Goal: Transaction & Acquisition: Purchase product/service

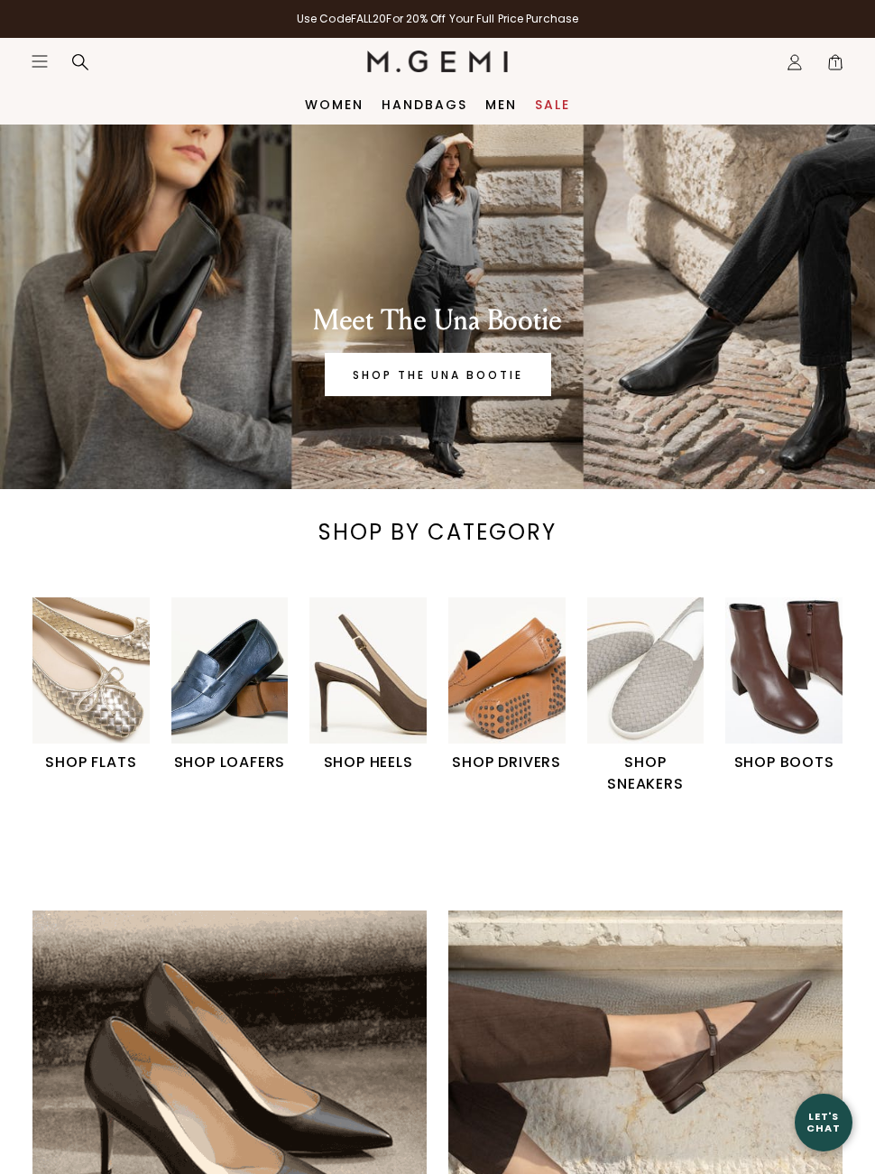
click at [523, 703] on img "4 / 6" at bounding box center [506, 670] width 117 height 146
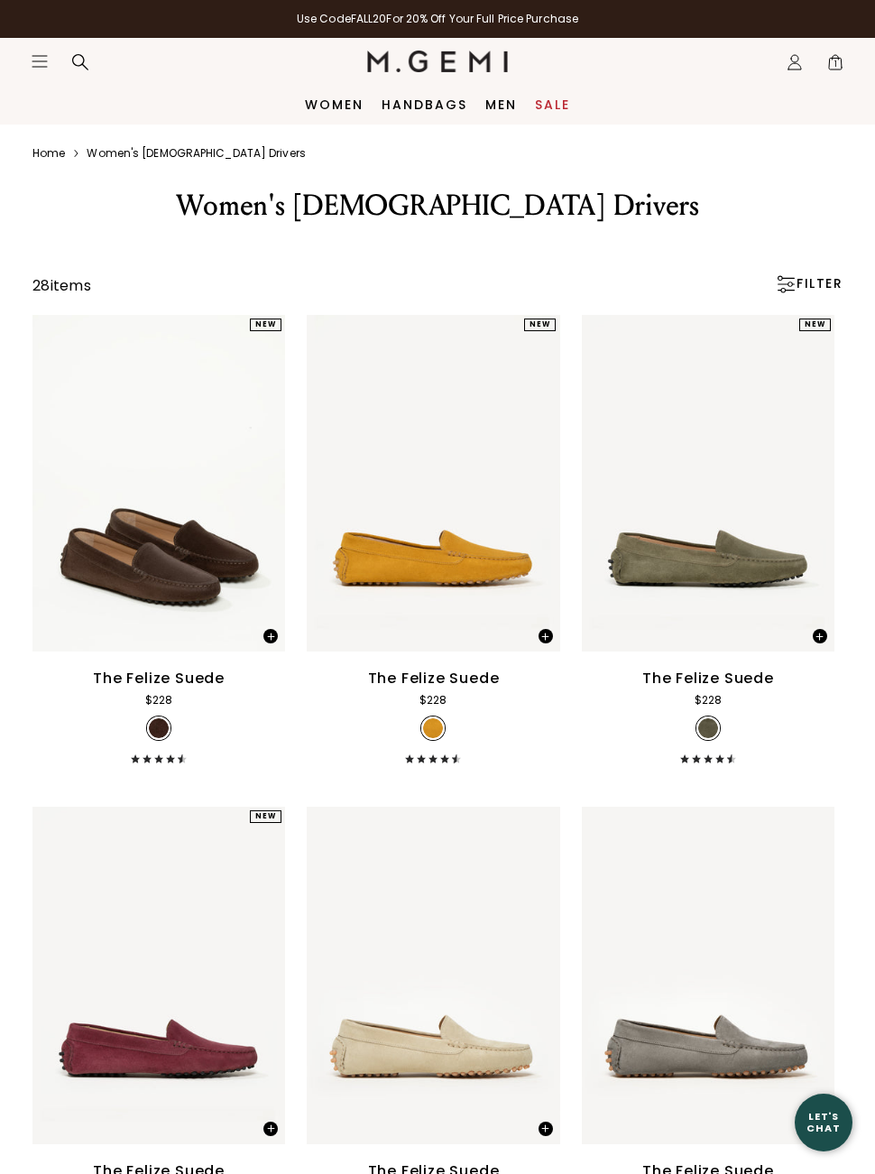
click at [335, 110] on link "Women" at bounding box center [334, 104] width 59 height 14
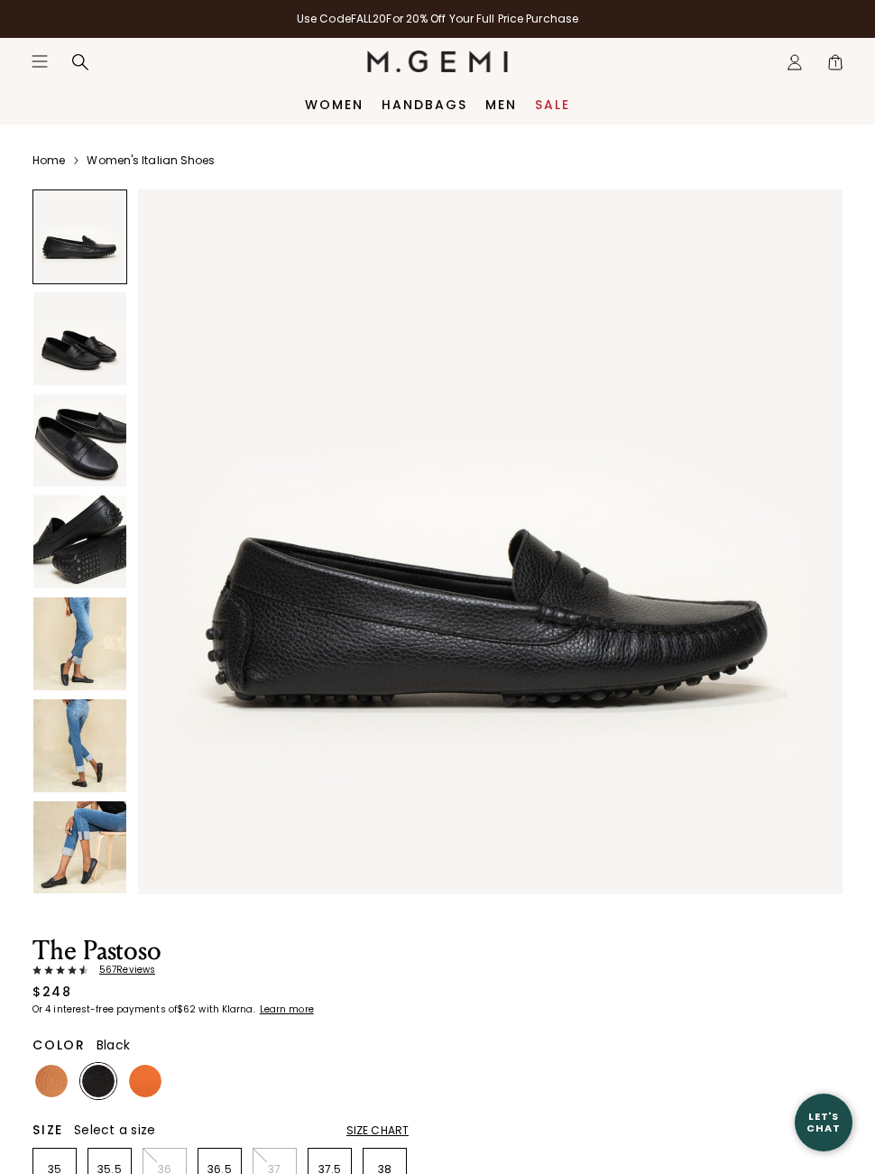
click at [72, 346] on img at bounding box center [79, 338] width 93 height 93
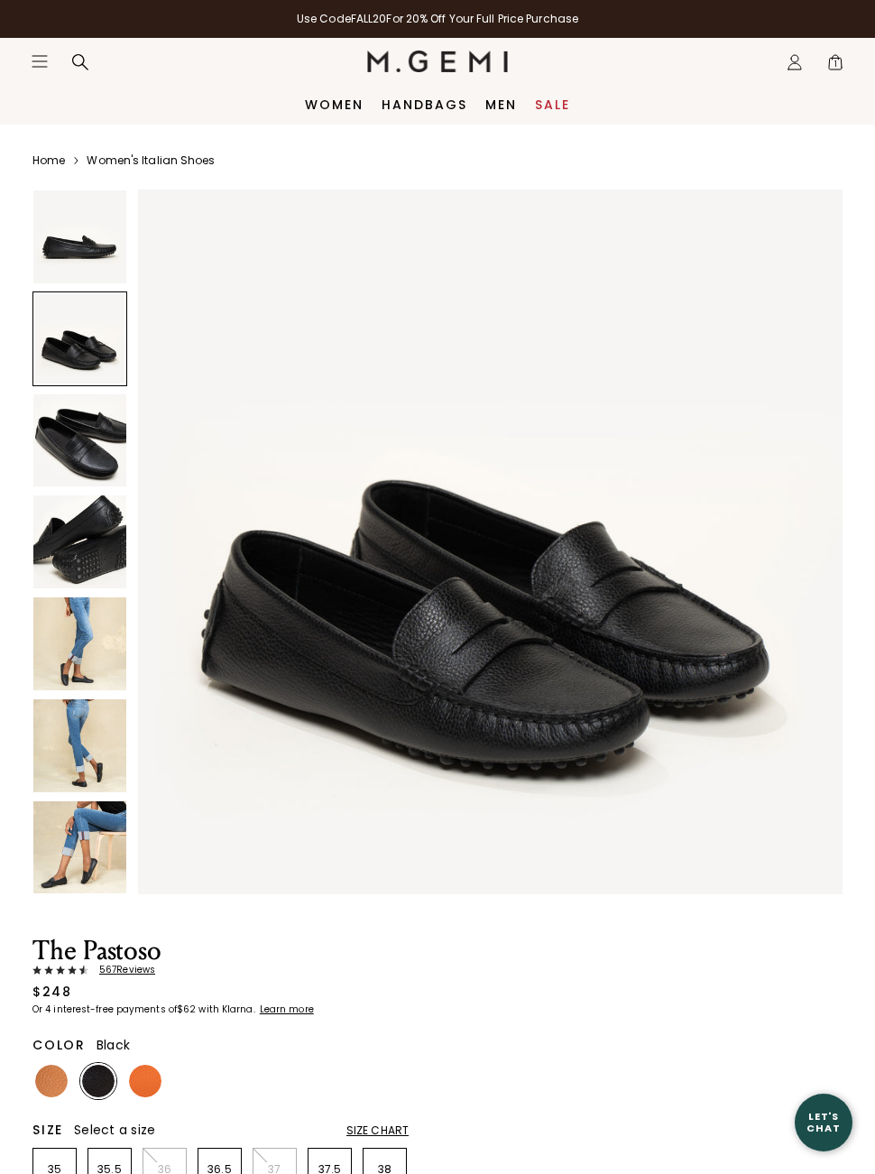
click at [78, 460] on img at bounding box center [79, 440] width 93 height 93
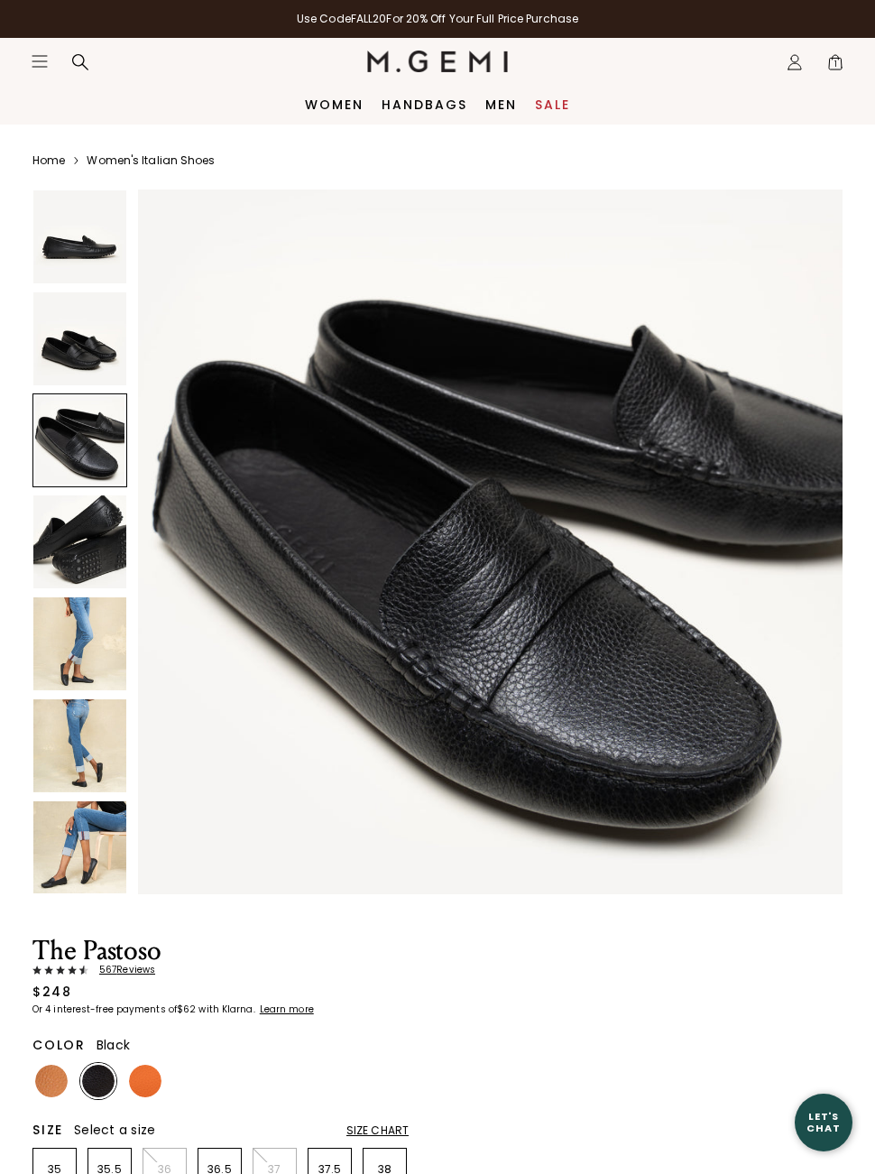
click at [78, 560] on img at bounding box center [79, 541] width 93 height 93
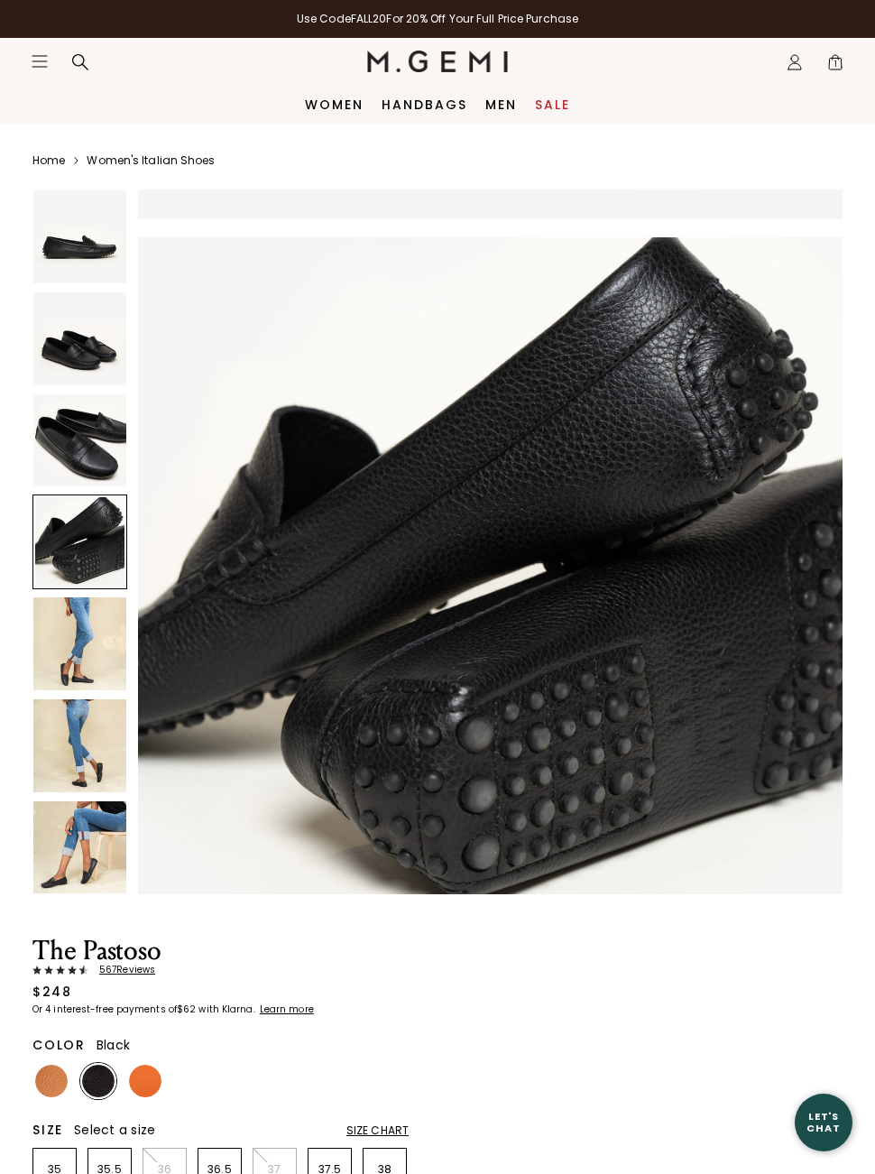
scroll to position [2169, 0]
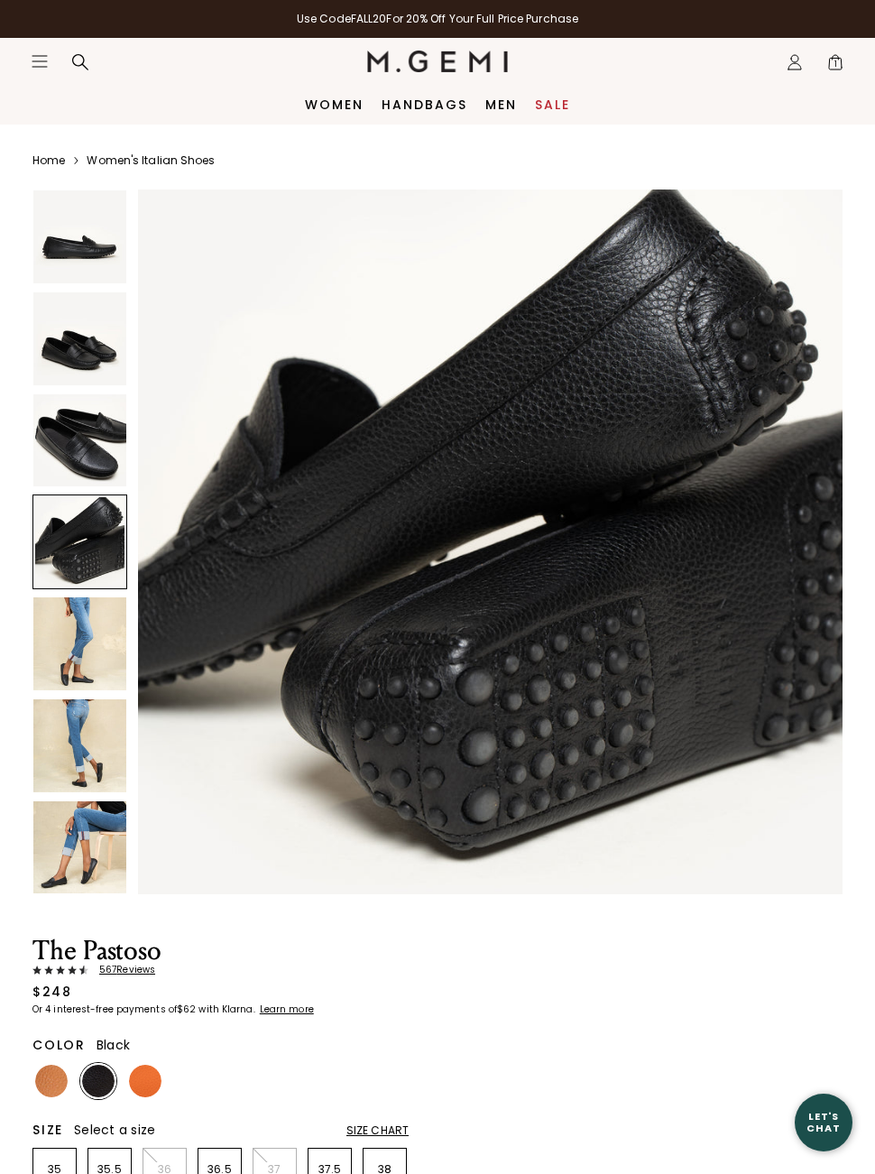
click at [57, 644] on img at bounding box center [79, 643] width 93 height 93
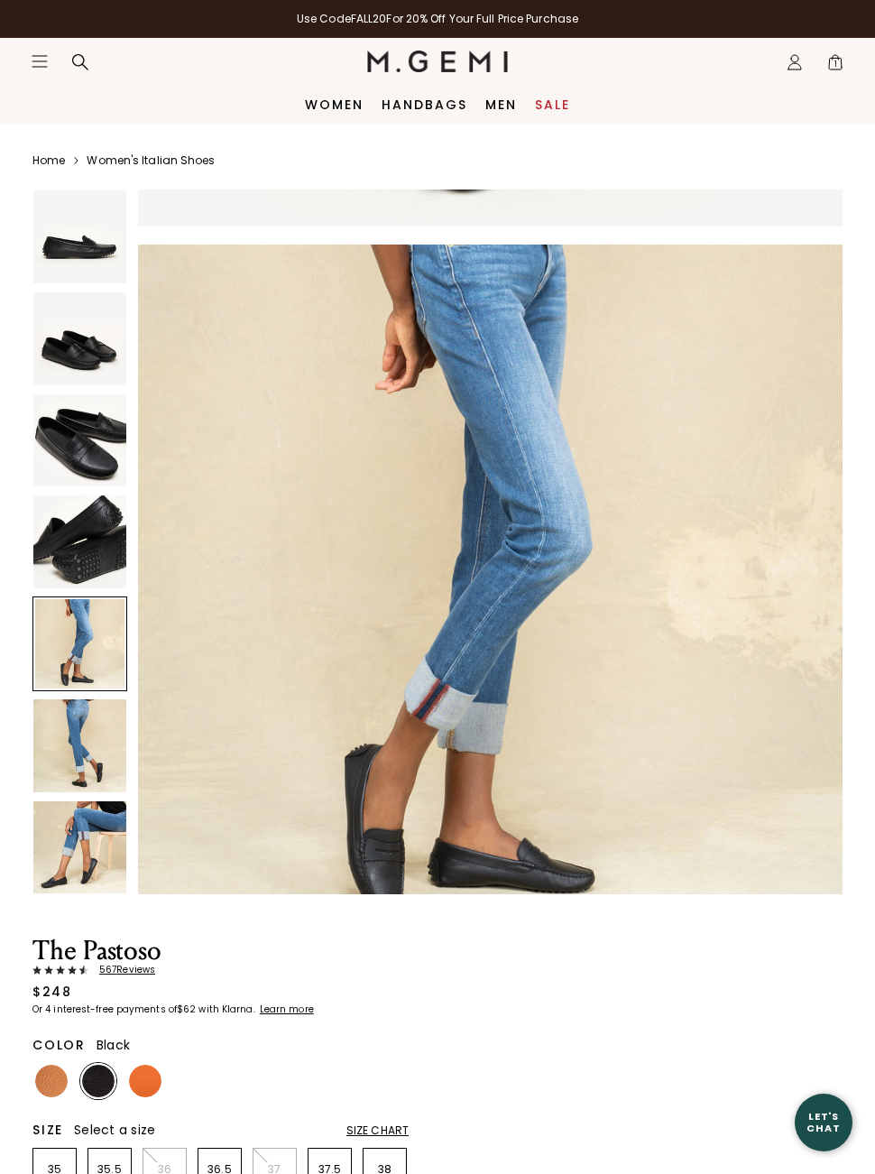
scroll to position [2891, 0]
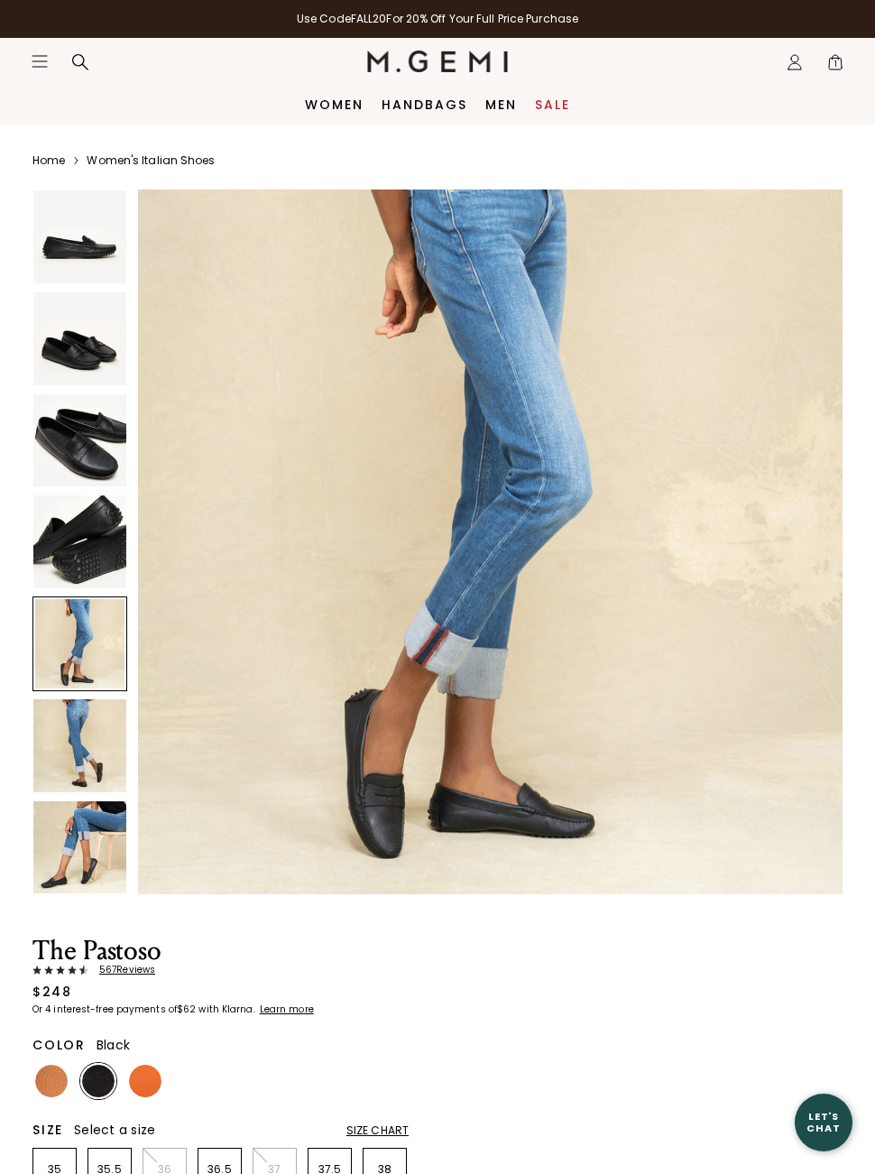
click at [62, 739] on img at bounding box center [79, 745] width 93 height 93
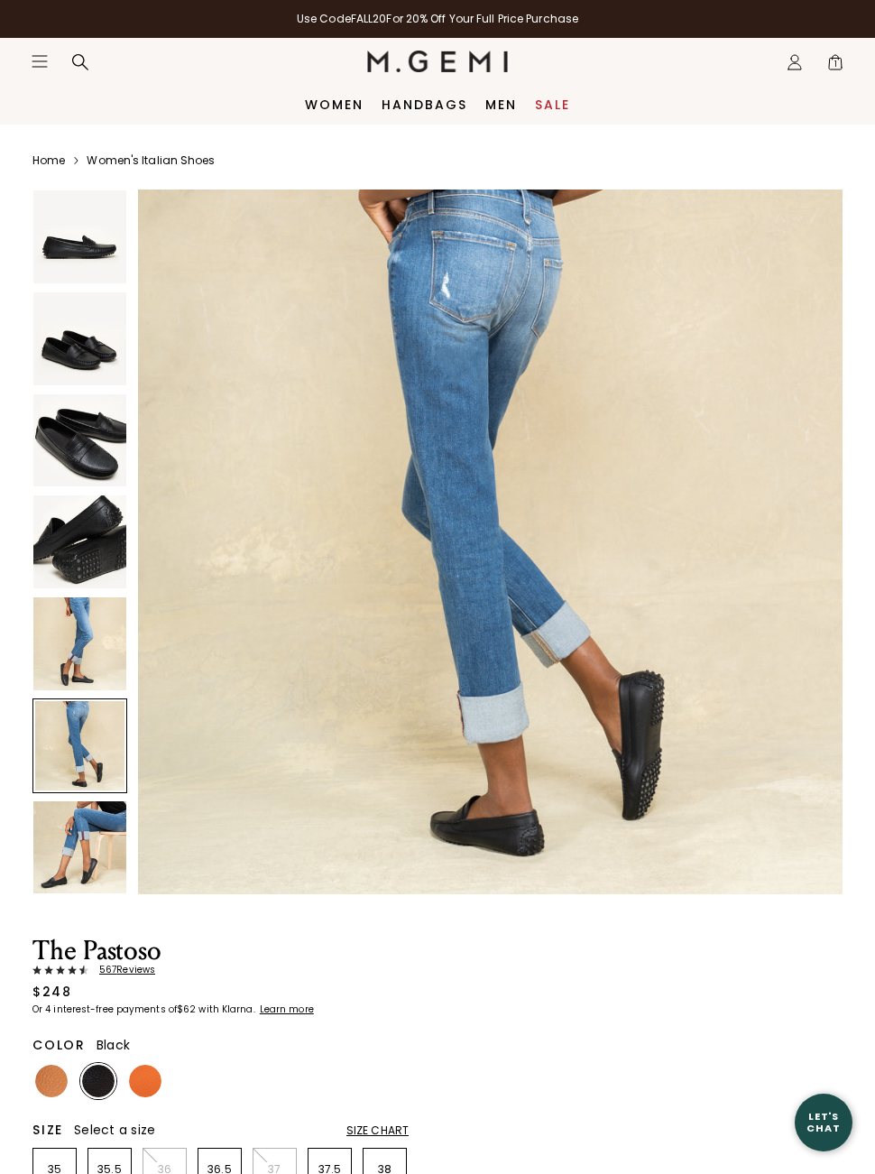
click at [67, 838] on img at bounding box center [79, 847] width 93 height 93
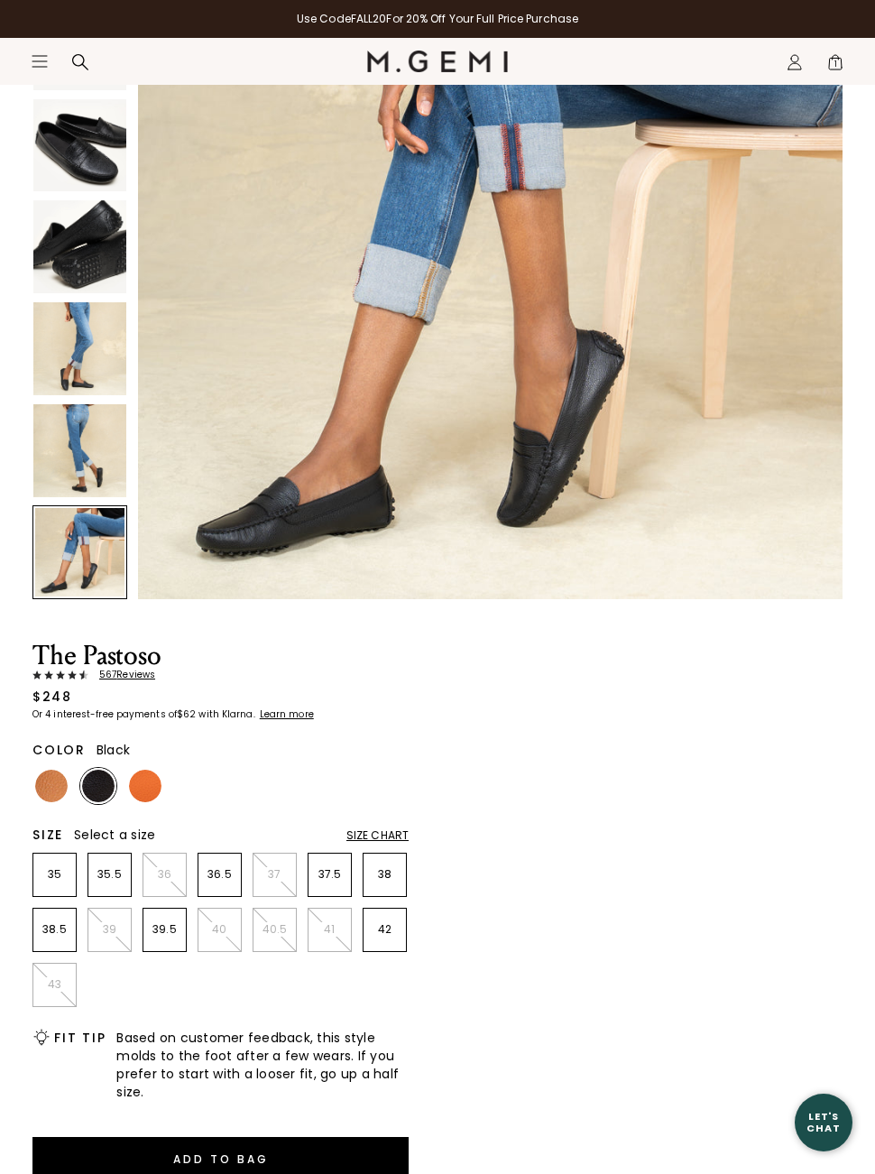
scroll to position [336, 0]
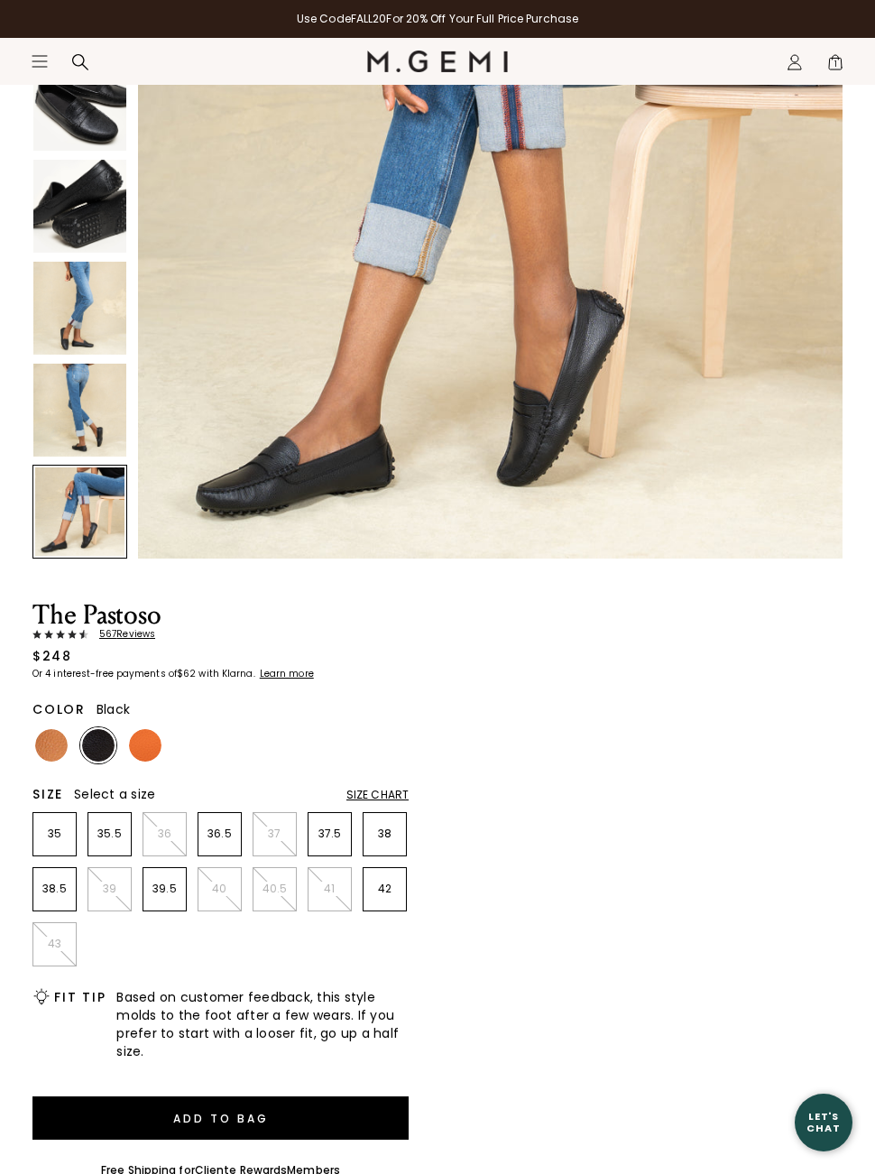
click at [44, 738] on img at bounding box center [51, 745] width 32 height 32
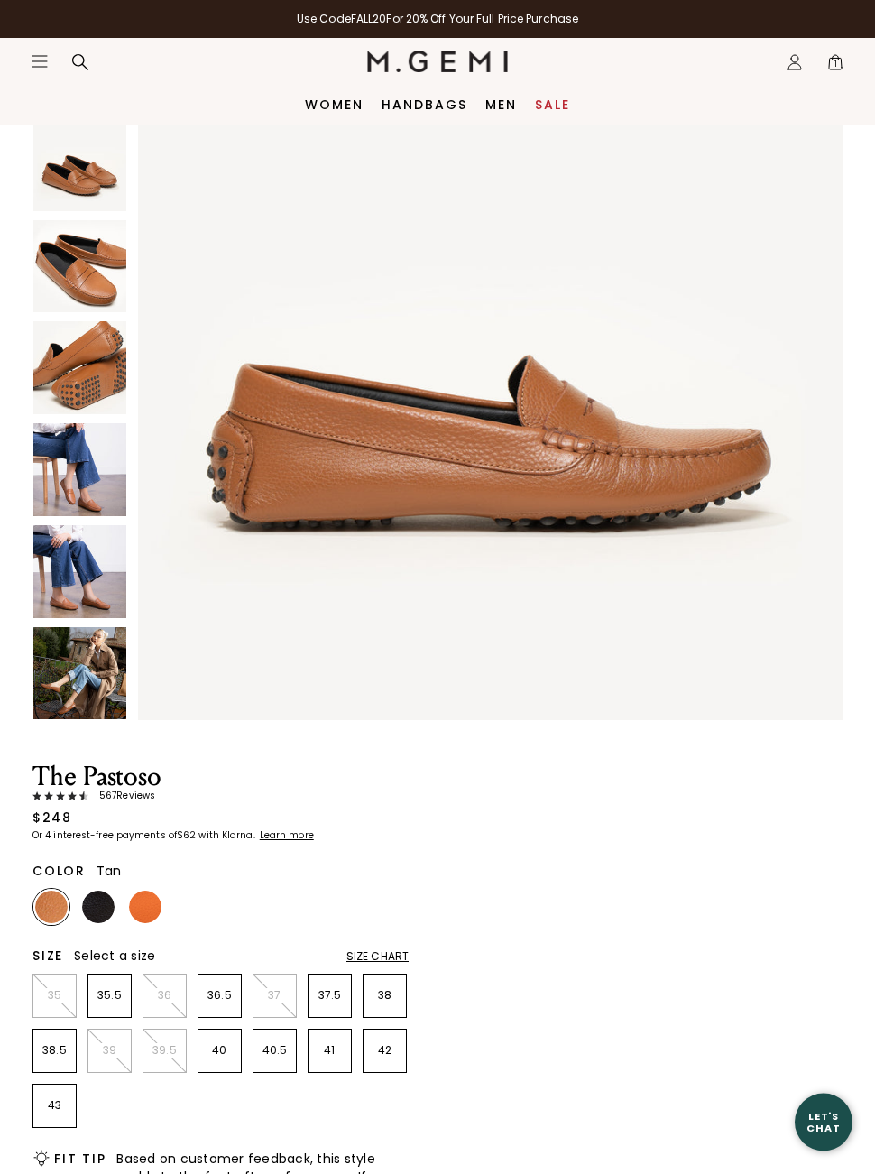
scroll to position [174, 0]
click at [64, 468] on img at bounding box center [79, 469] width 93 height 93
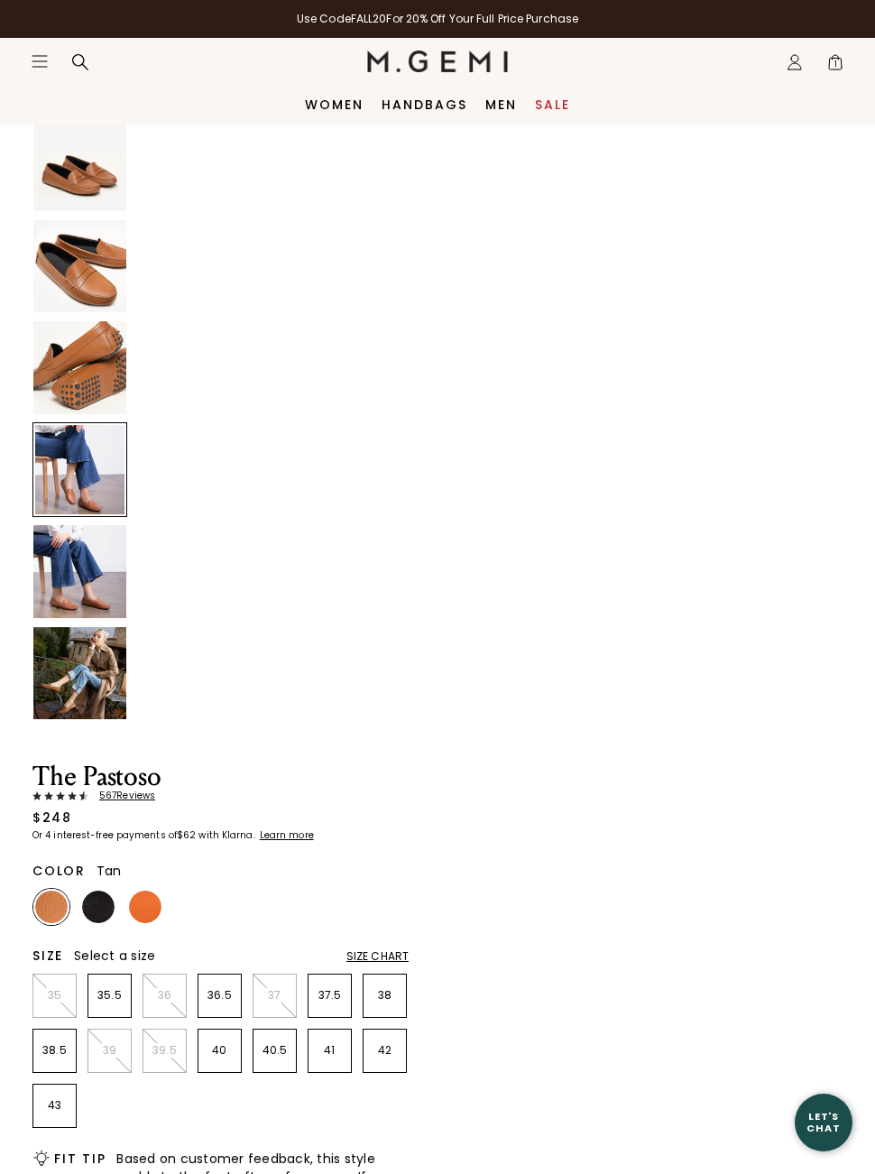
scroll to position [2891, 0]
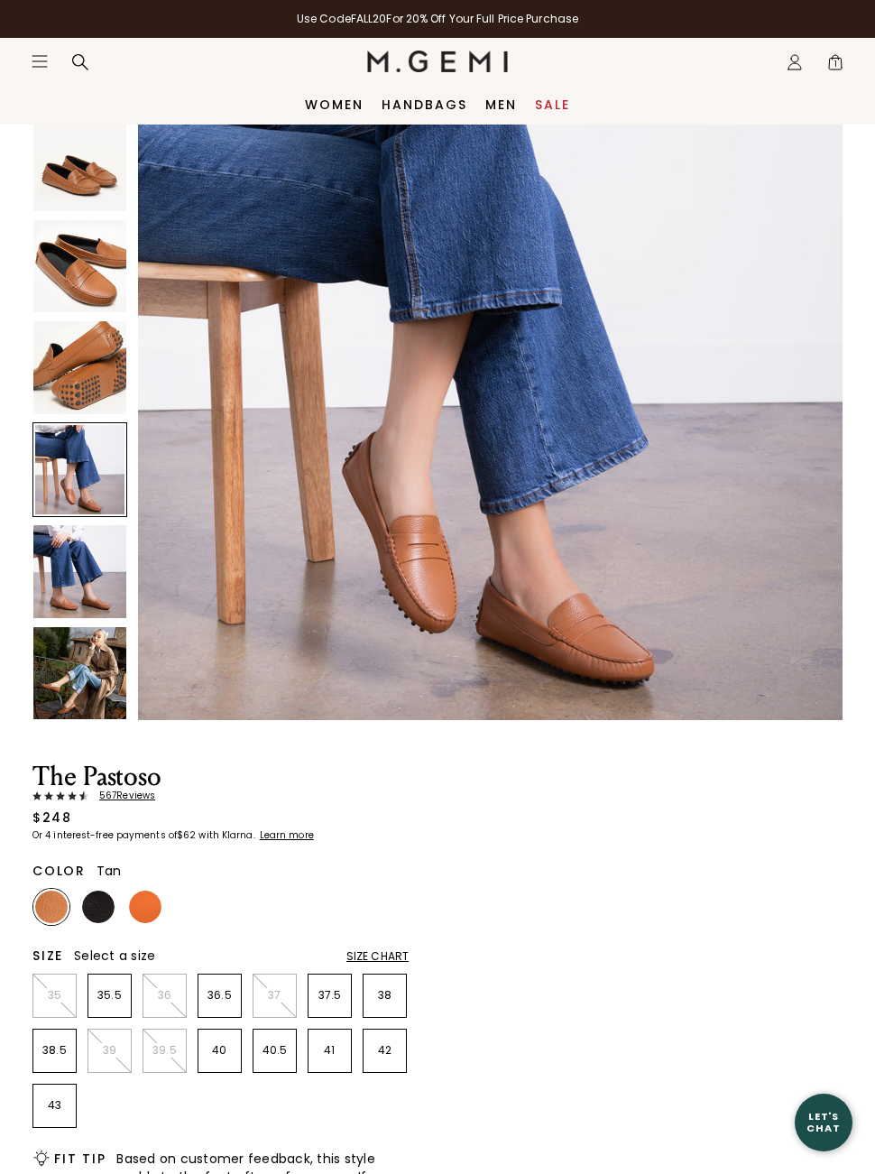
click at [147, 910] on img at bounding box center [145, 906] width 32 height 32
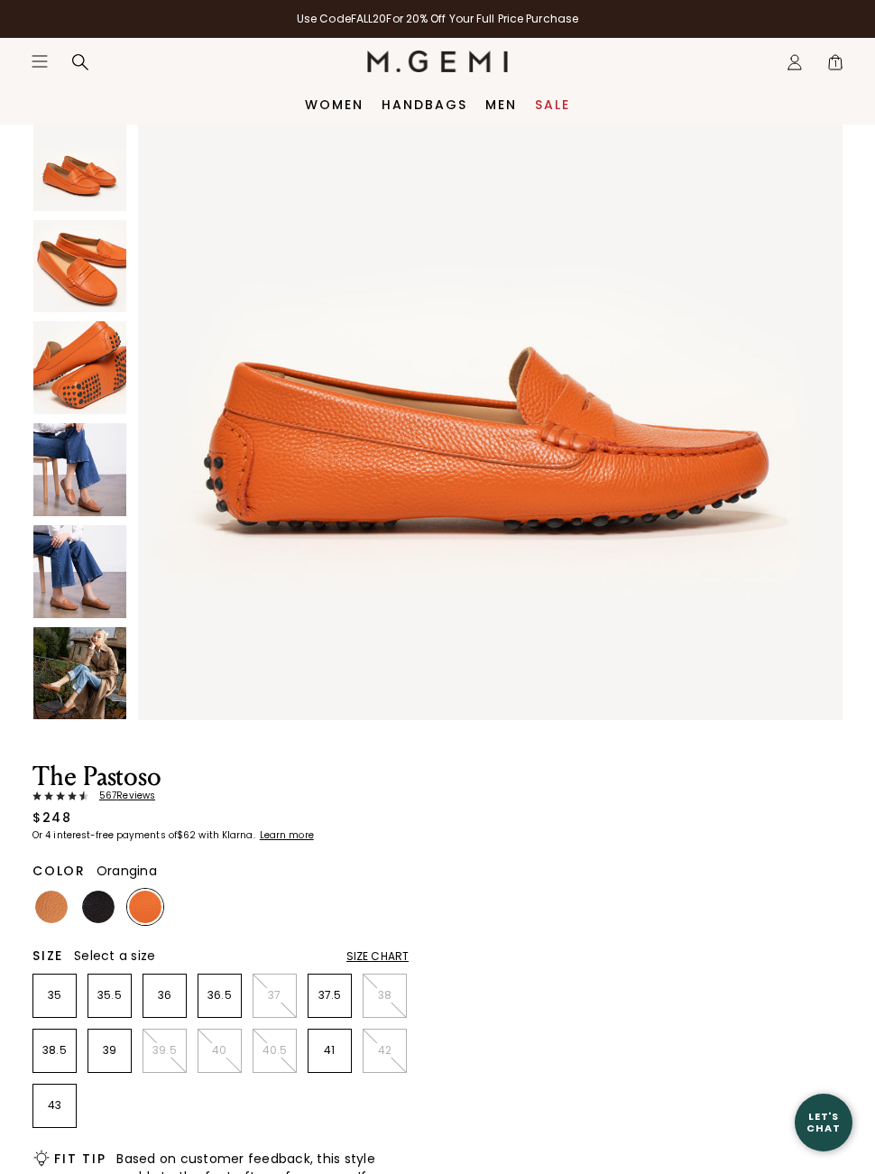
click at [61, 476] on img at bounding box center [79, 469] width 93 height 93
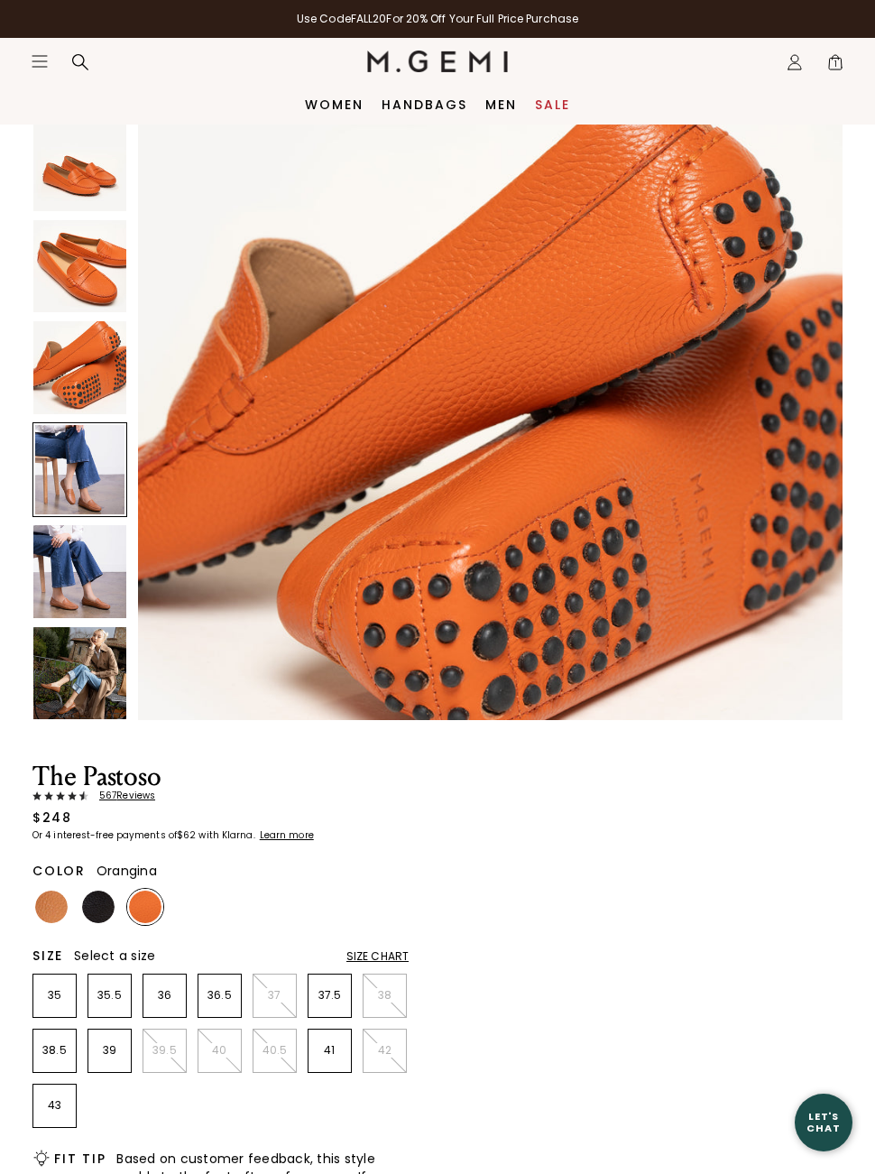
scroll to position [2891, 0]
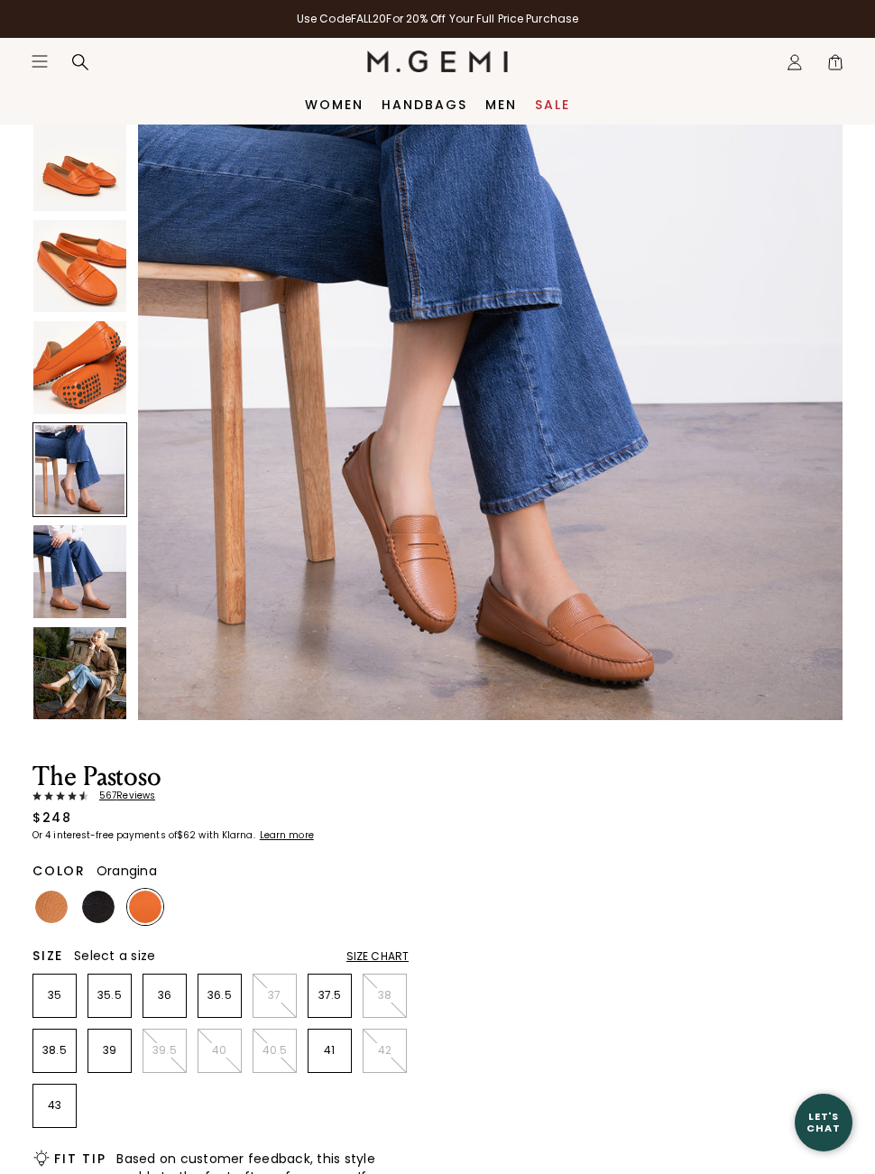
click at [69, 364] on img at bounding box center [79, 367] width 93 height 93
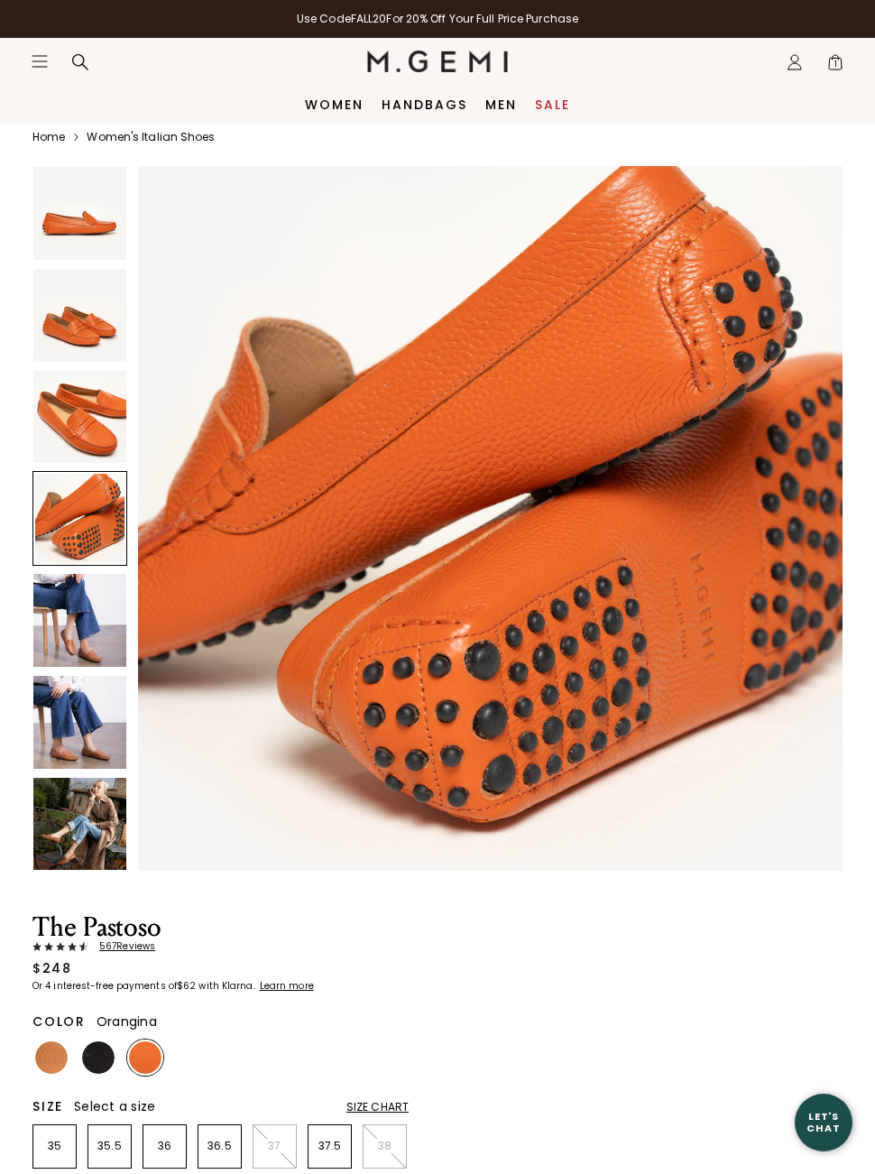
scroll to position [0, 0]
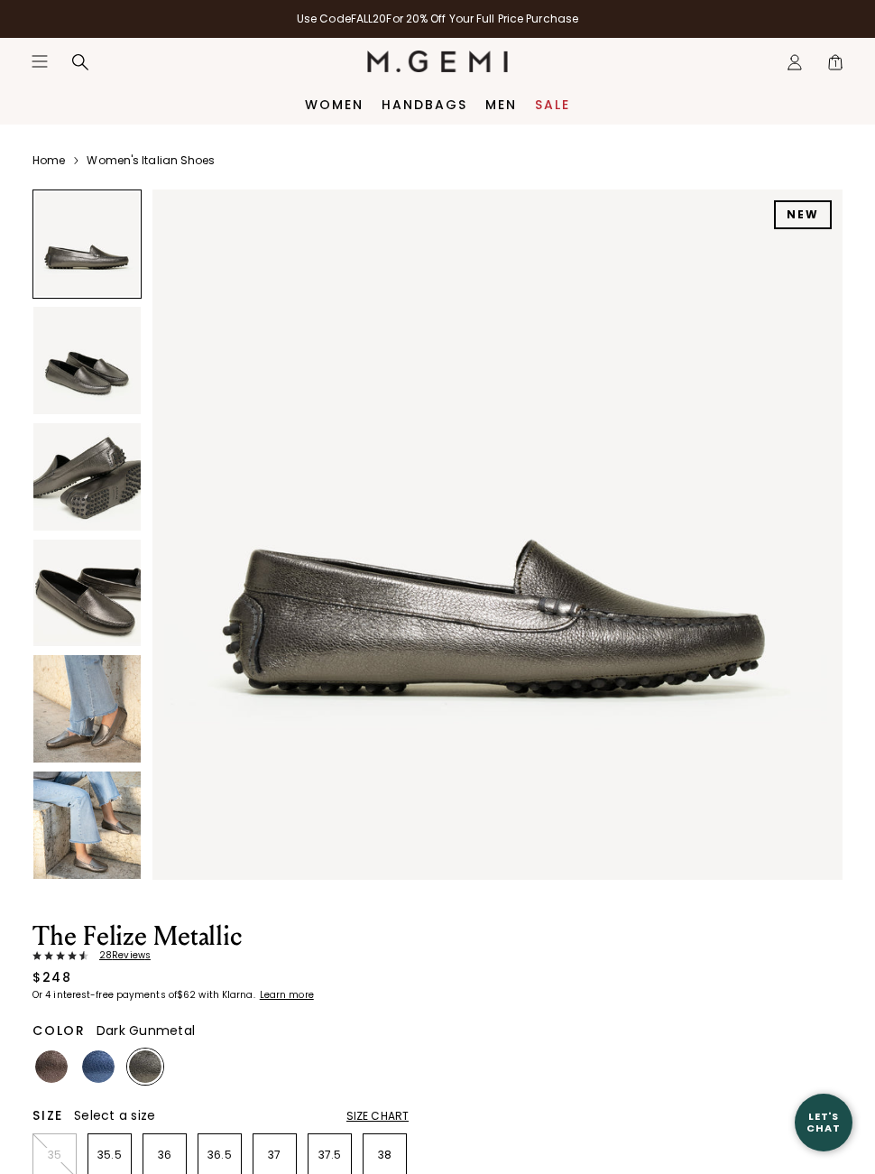
click at [78, 714] on img at bounding box center [86, 708] width 107 height 107
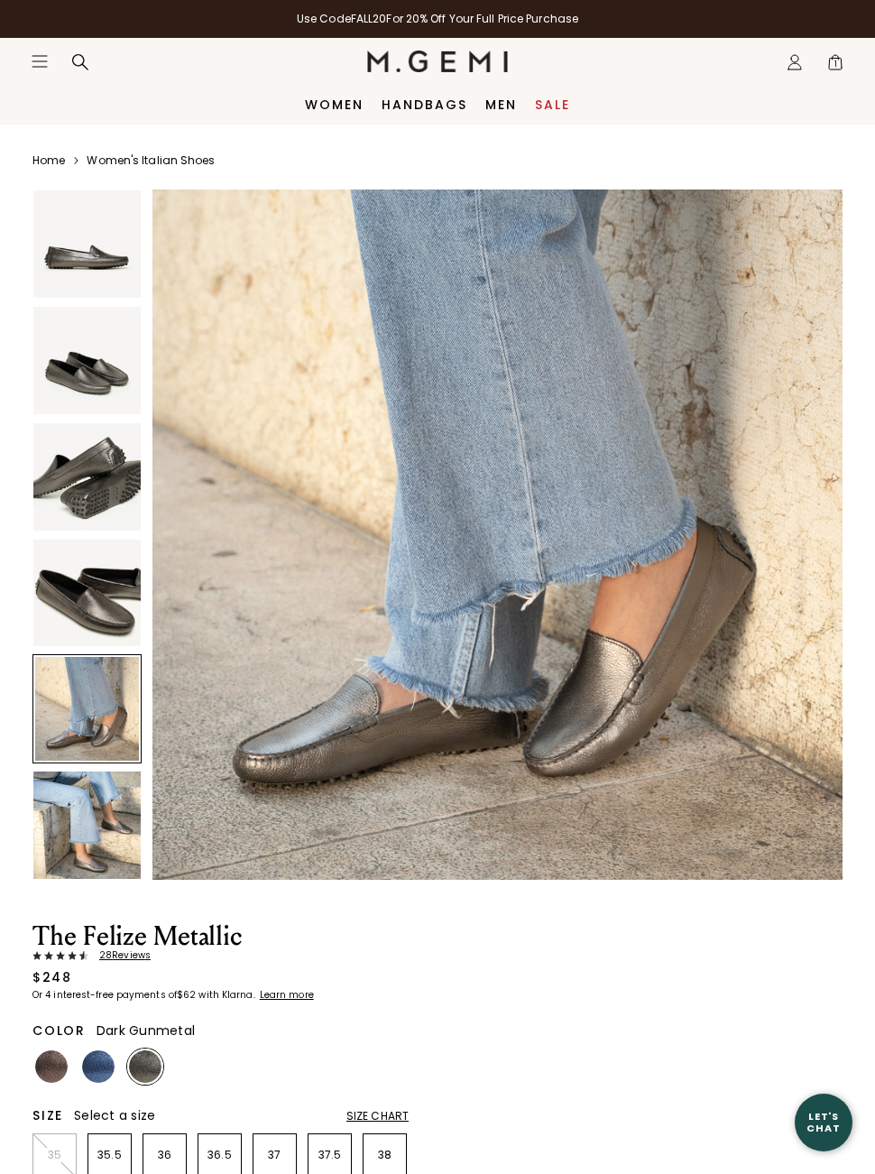
click at [69, 851] on img at bounding box center [86, 824] width 107 height 107
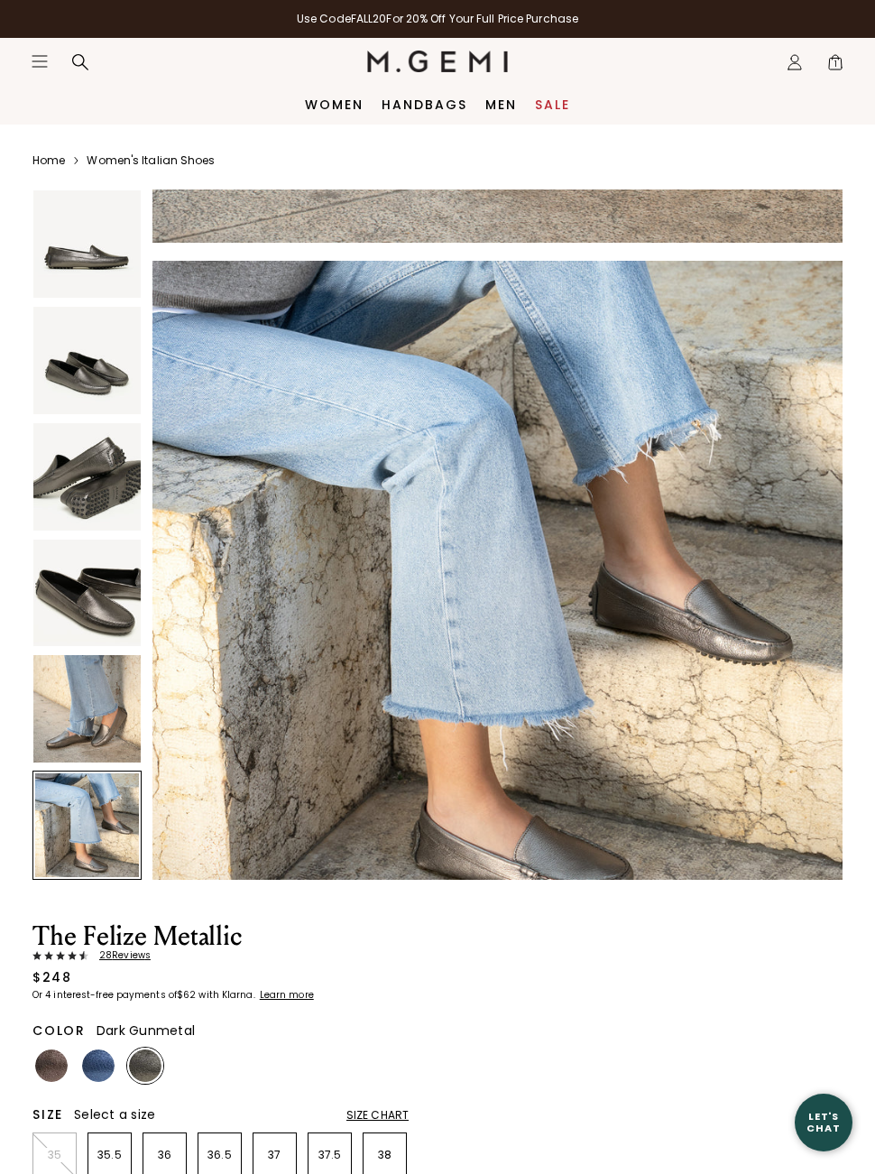
scroll to position [3542, 0]
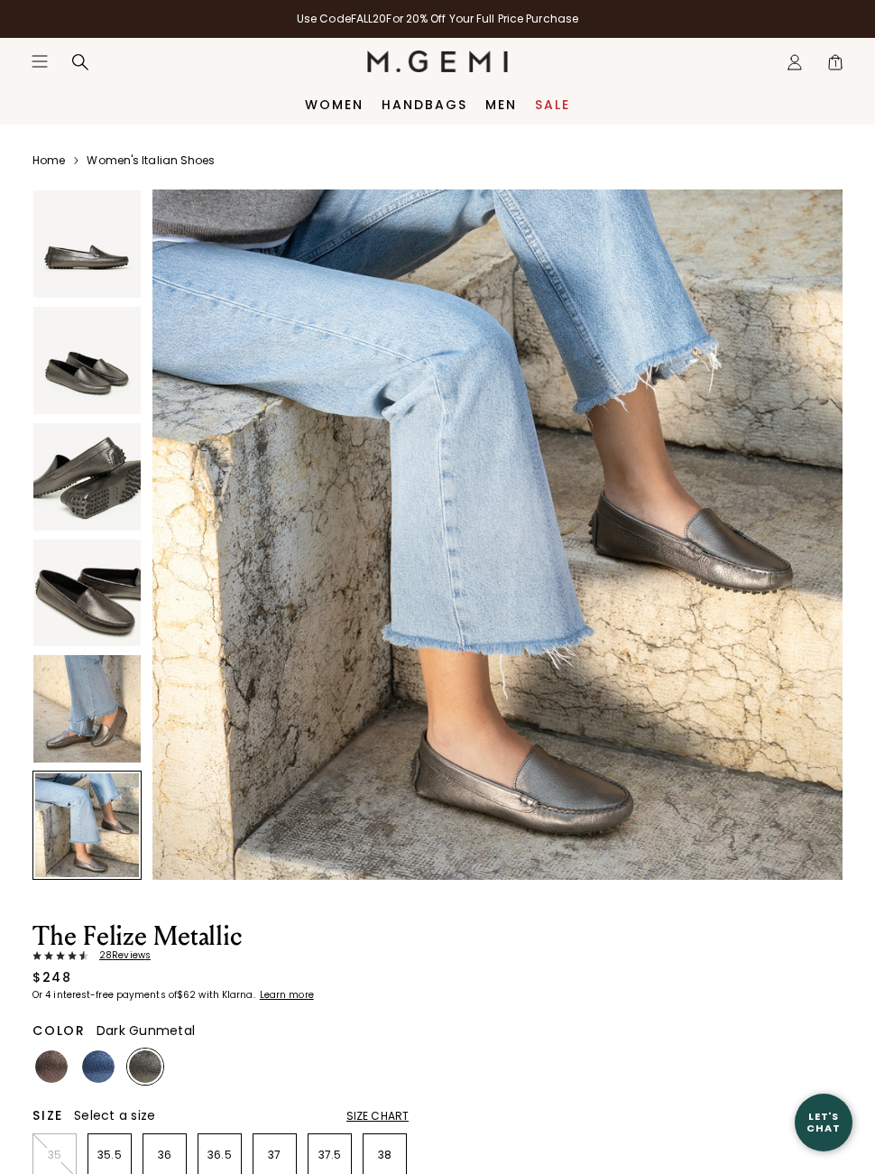
click at [73, 260] on img at bounding box center [86, 243] width 107 height 107
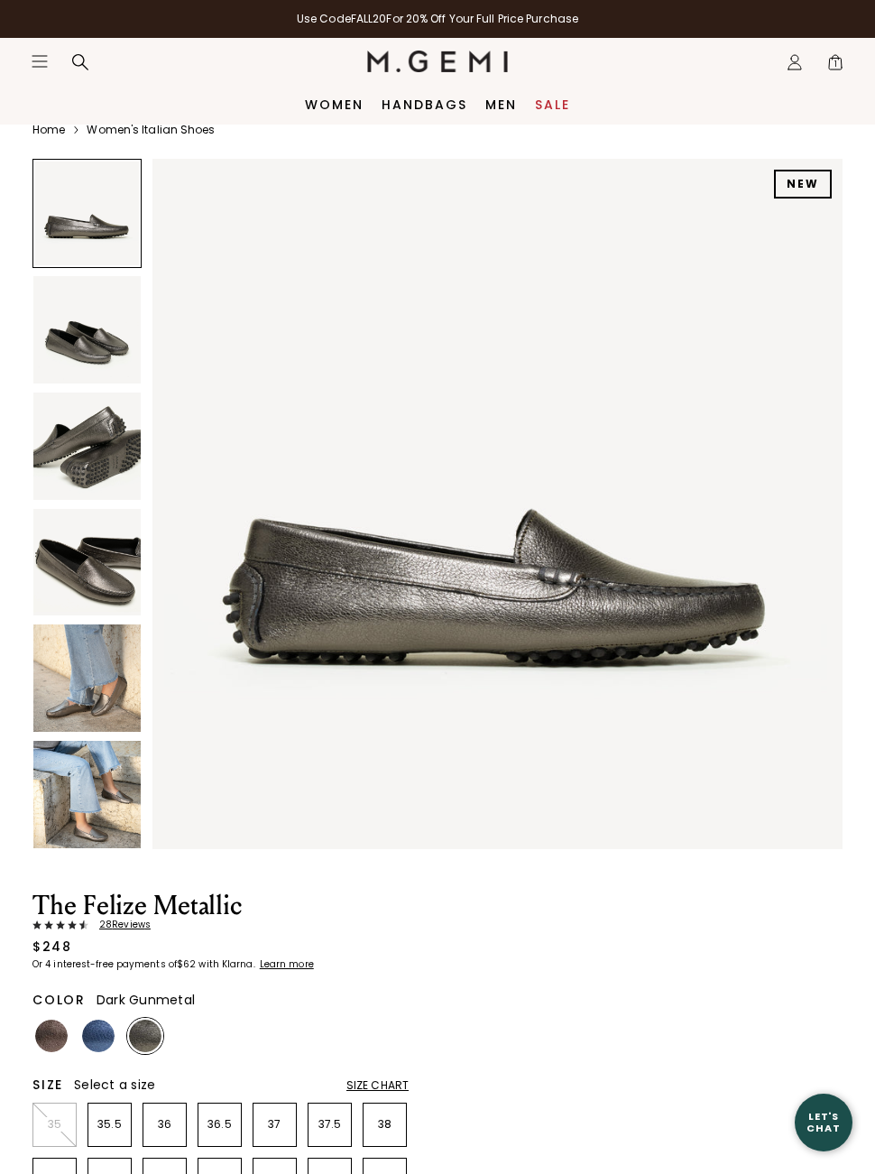
scroll to position [27, 0]
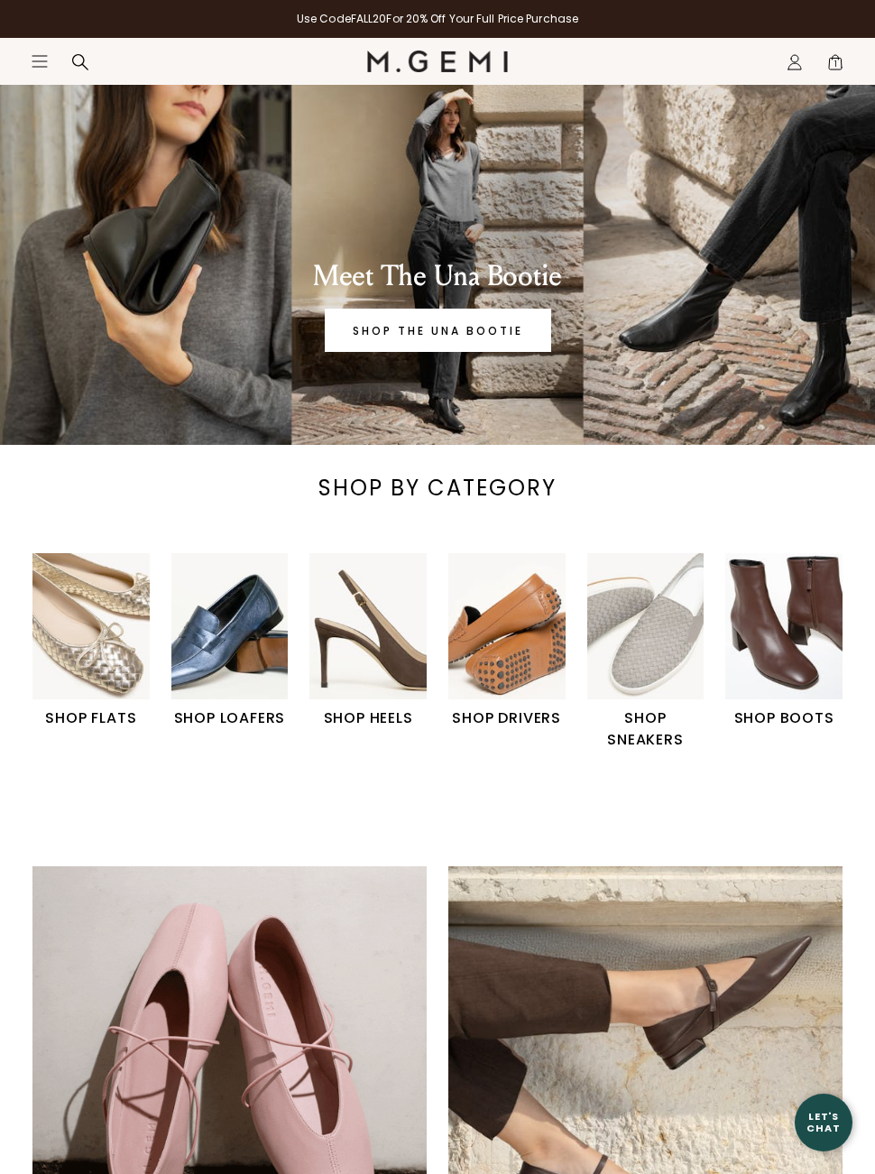
scroll to position [50, 0]
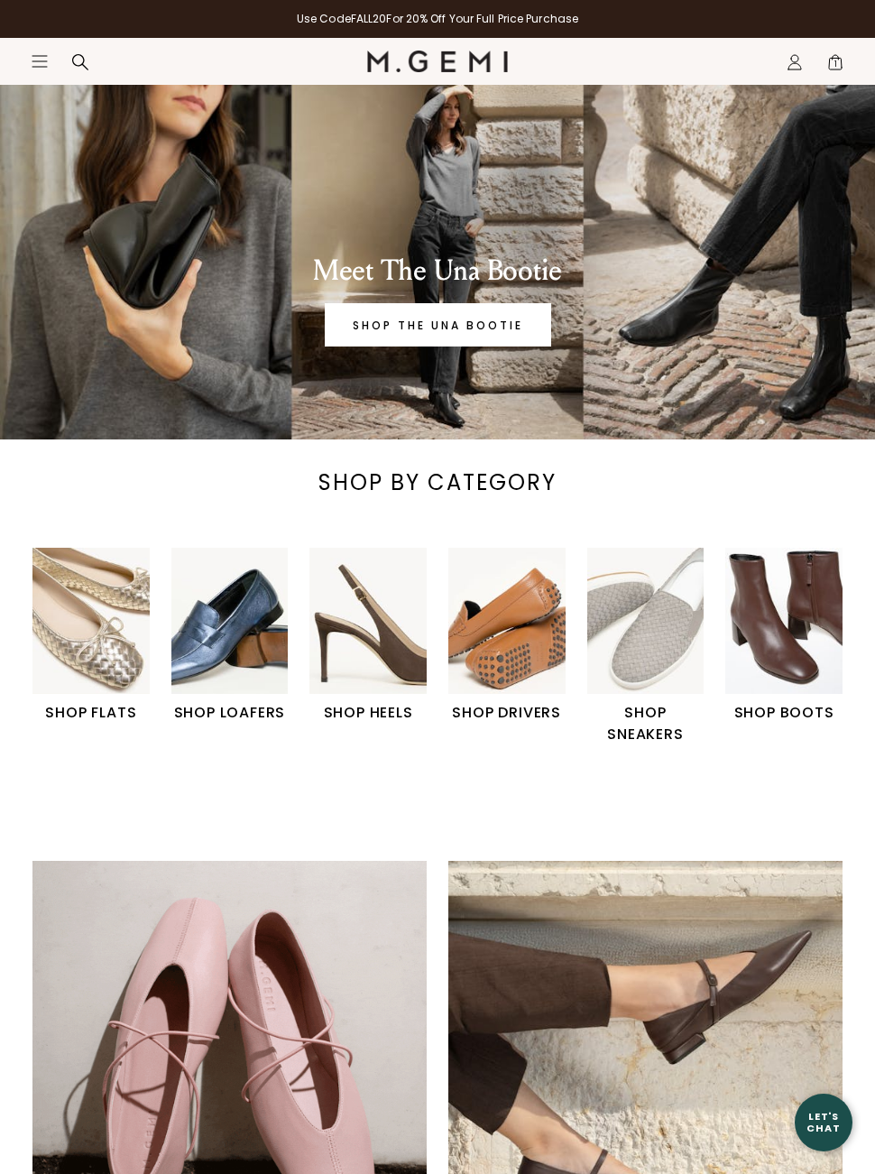
click at [231, 641] on img "2 / 6" at bounding box center [229, 621] width 117 height 146
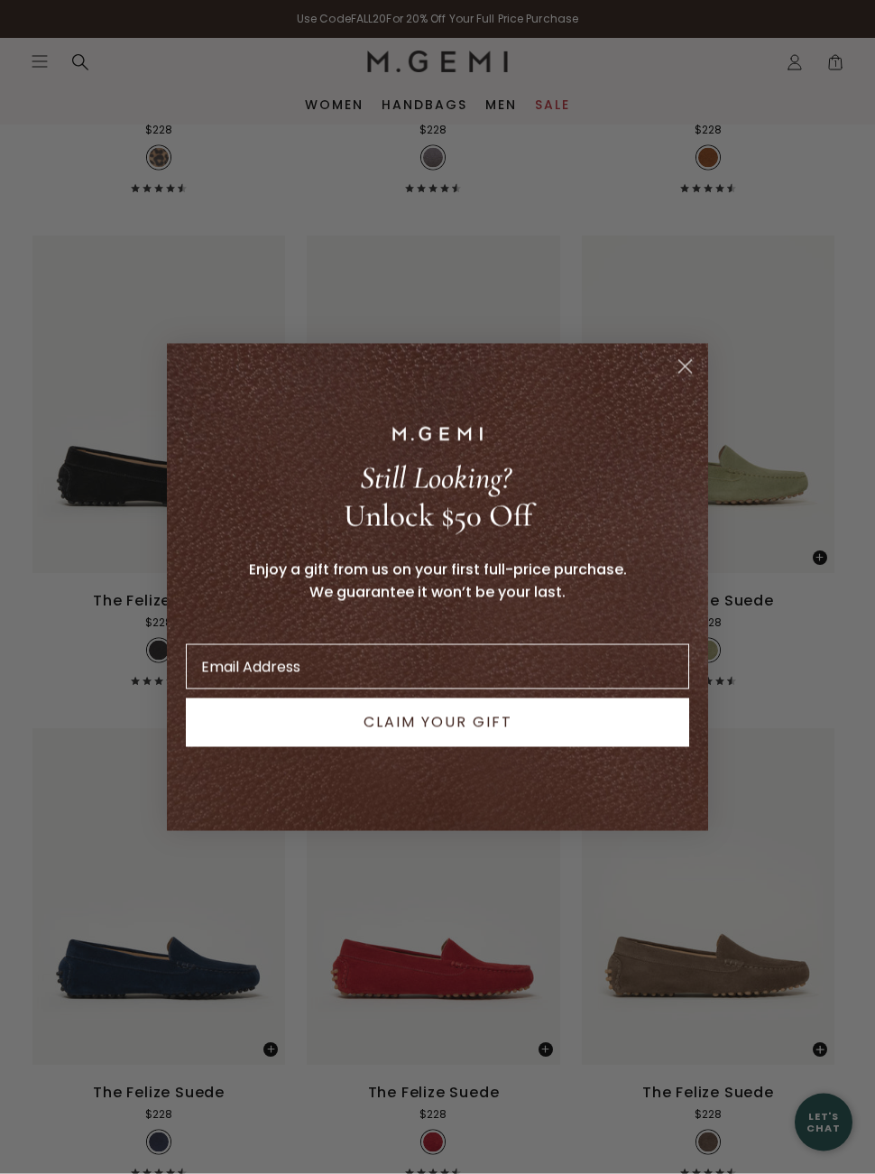
scroll to position [3496, 0]
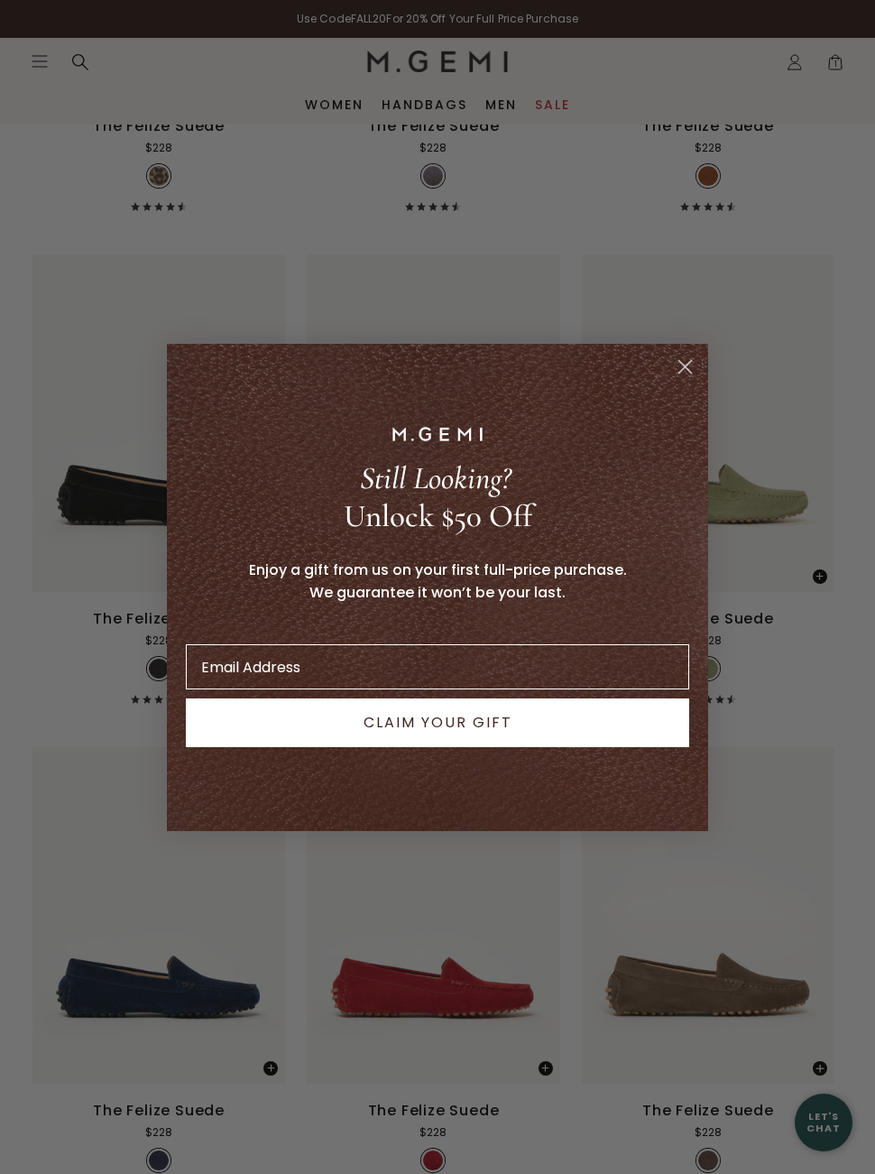
click at [683, 361] on circle "Close dialog" at bounding box center [685, 366] width 30 height 30
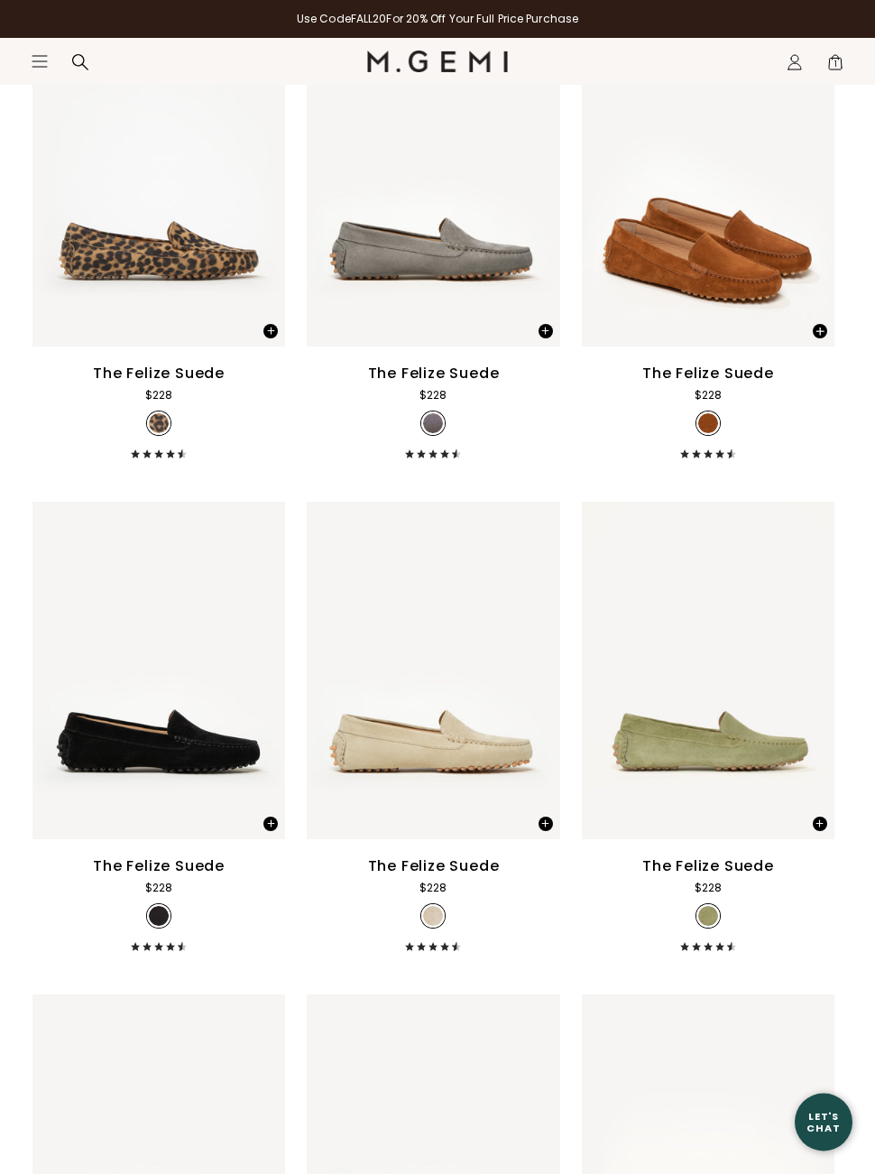
scroll to position [3249, 0]
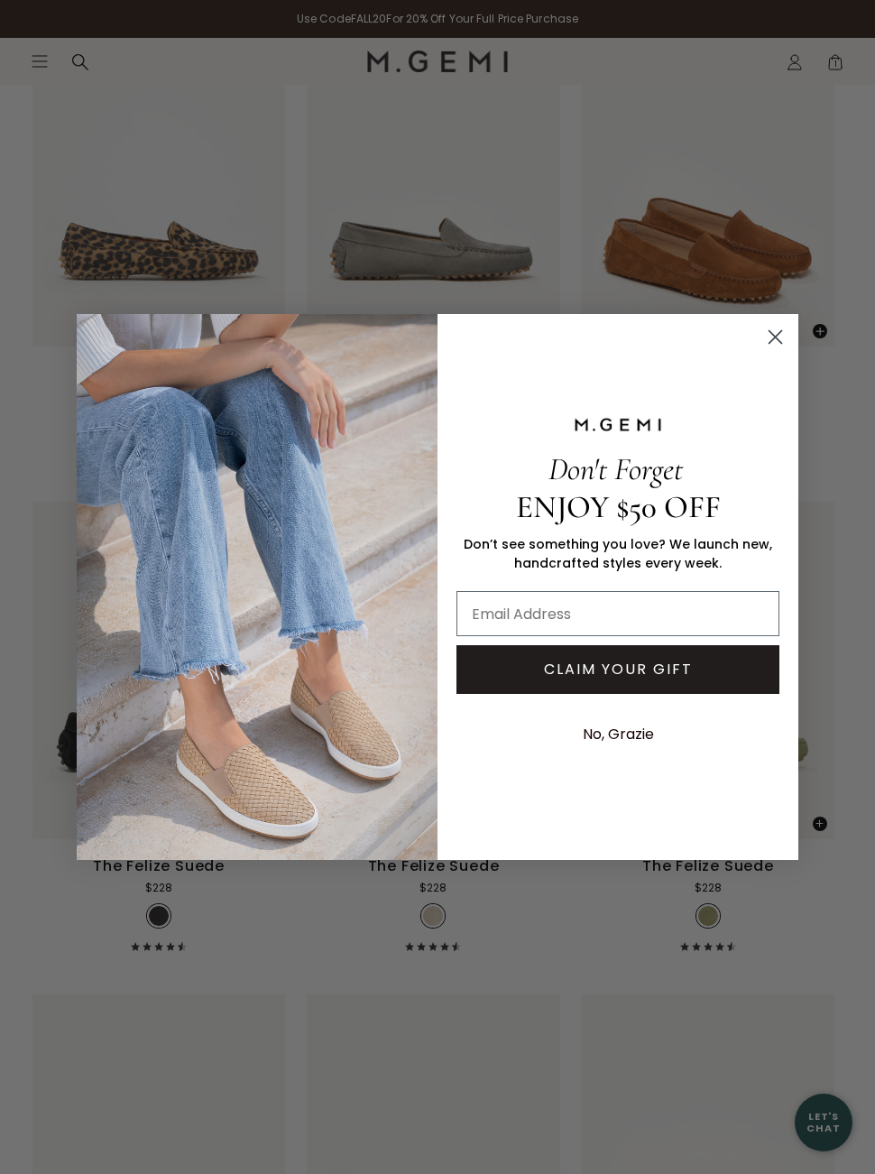
click at [782, 352] on circle "Close dialog" at bounding box center [776, 337] width 30 height 30
